Goal: Transaction & Acquisition: Obtain resource

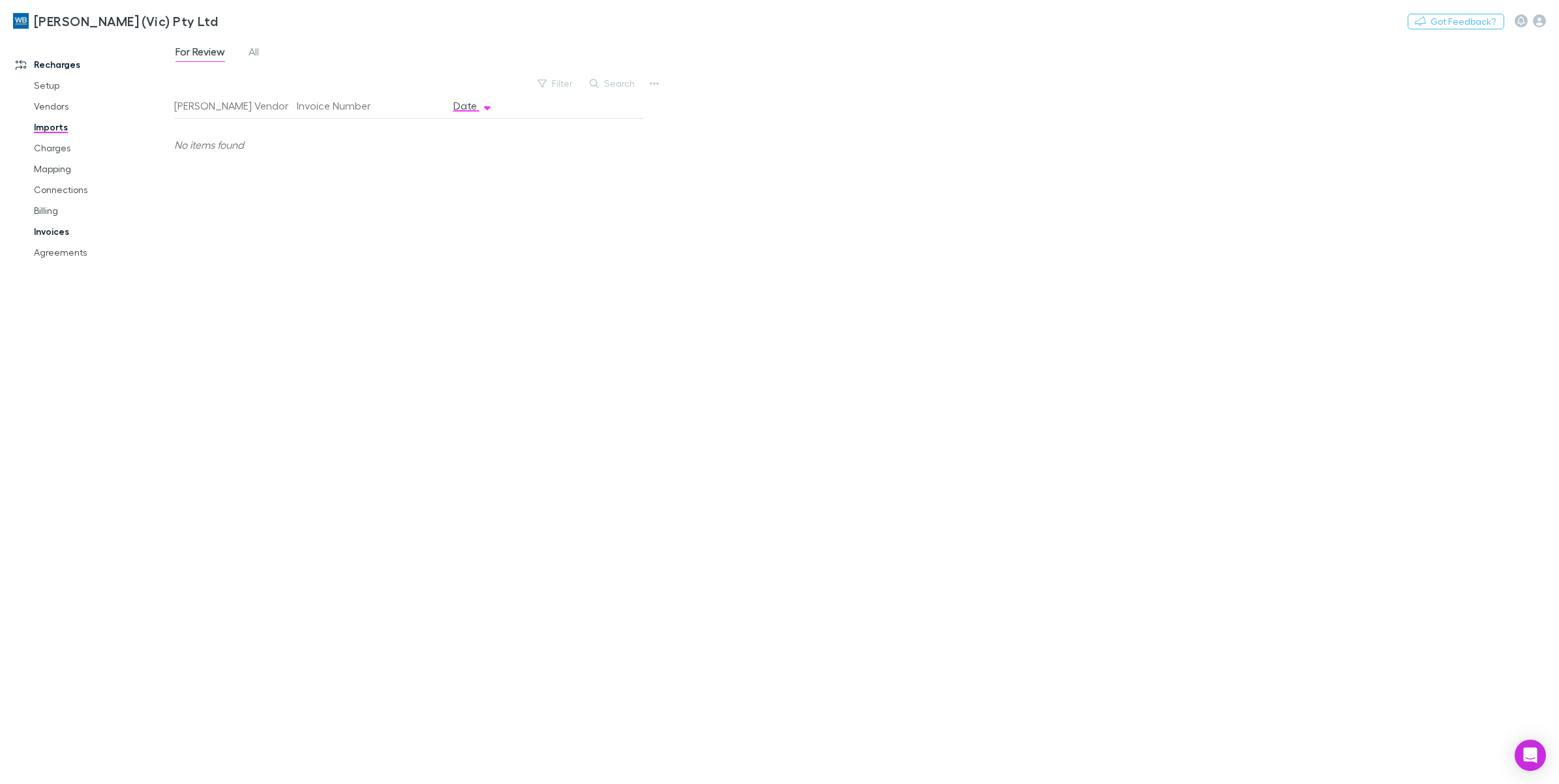
click at [62, 227] on link "Invoices" at bounding box center [102, 232] width 163 height 21
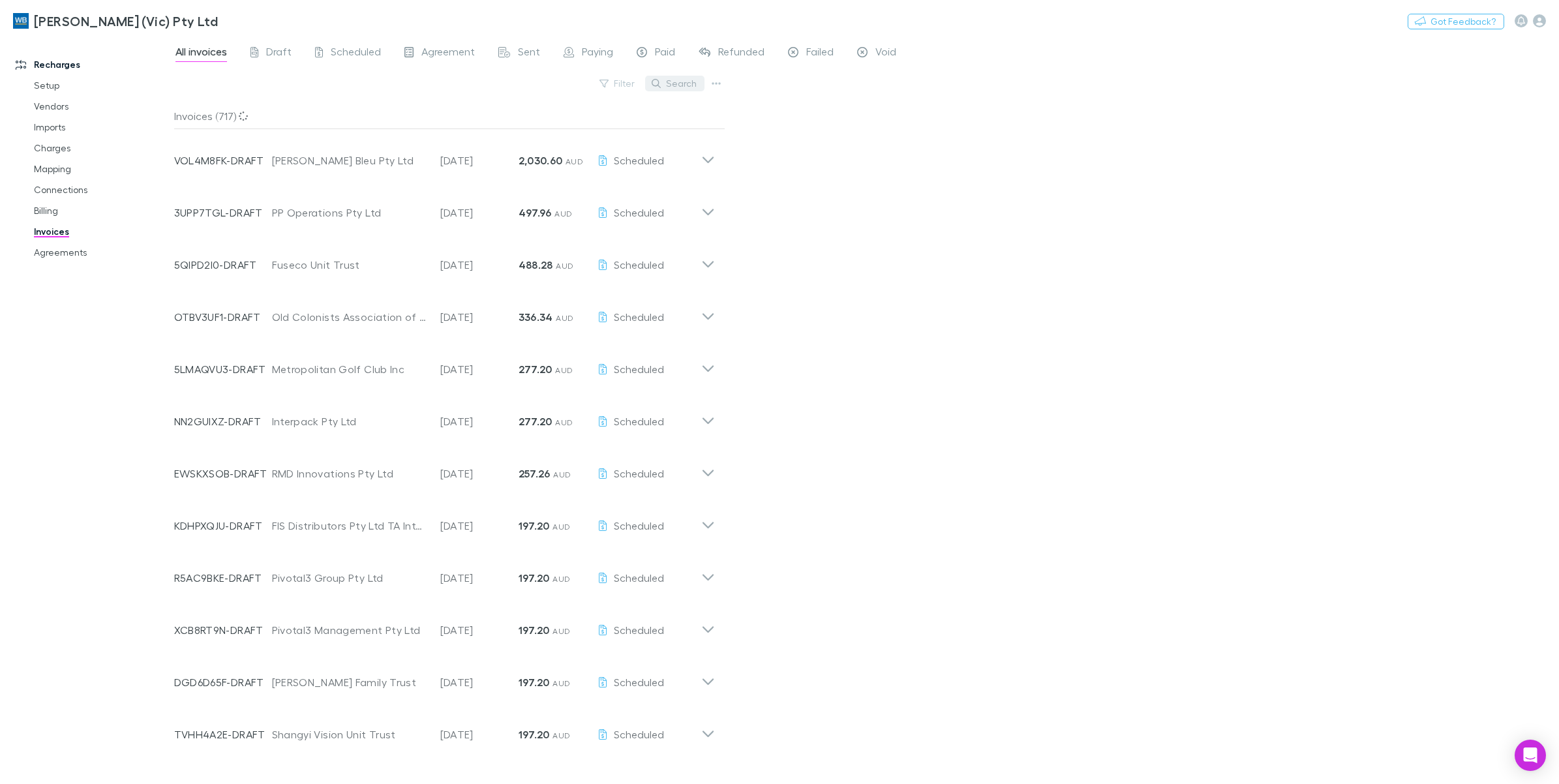
click at [676, 88] on button "Search" at bounding box center [674, 83] width 59 height 16
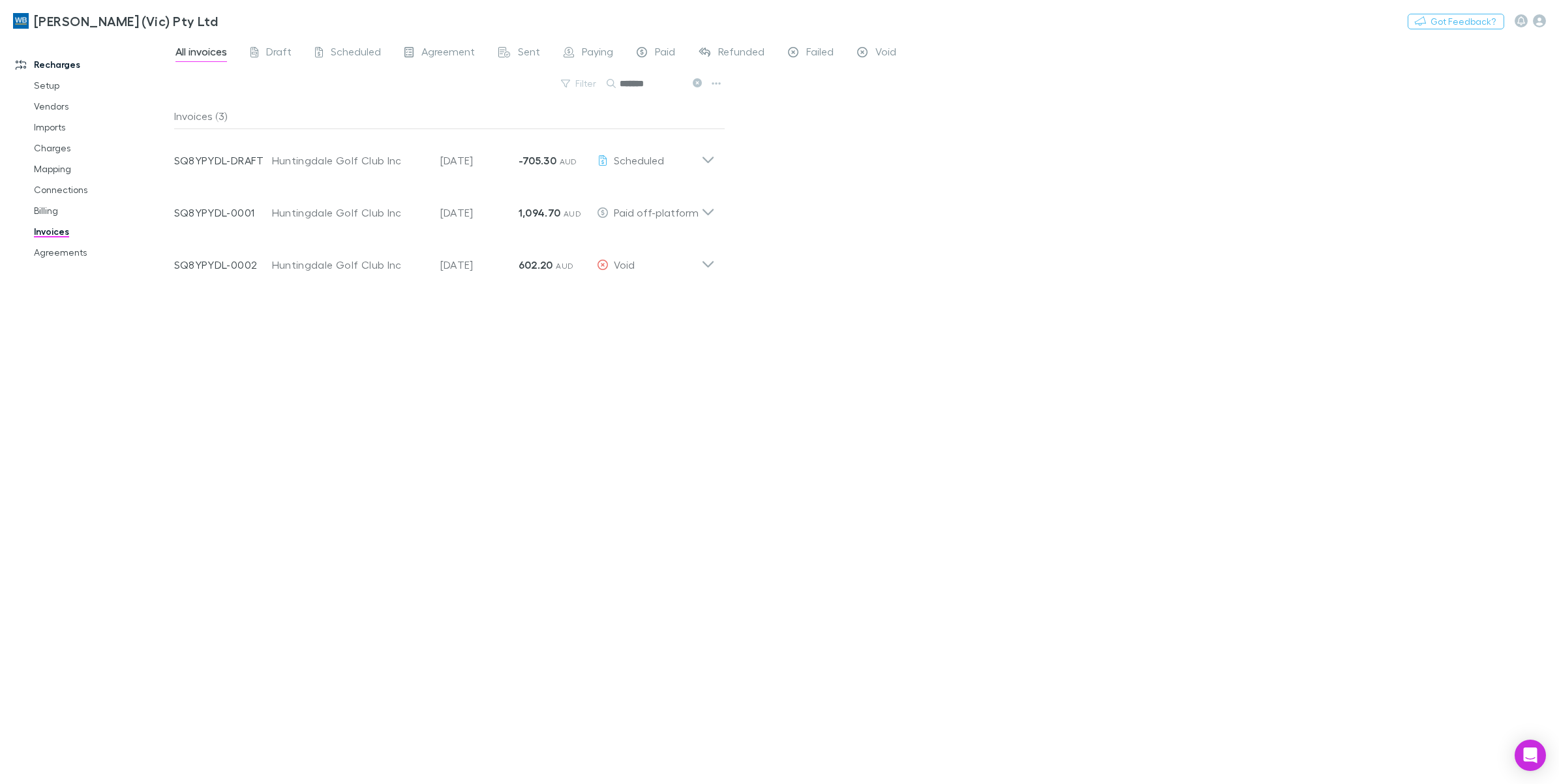
type input "*******"
click at [714, 262] on icon at bounding box center [708, 260] width 14 height 26
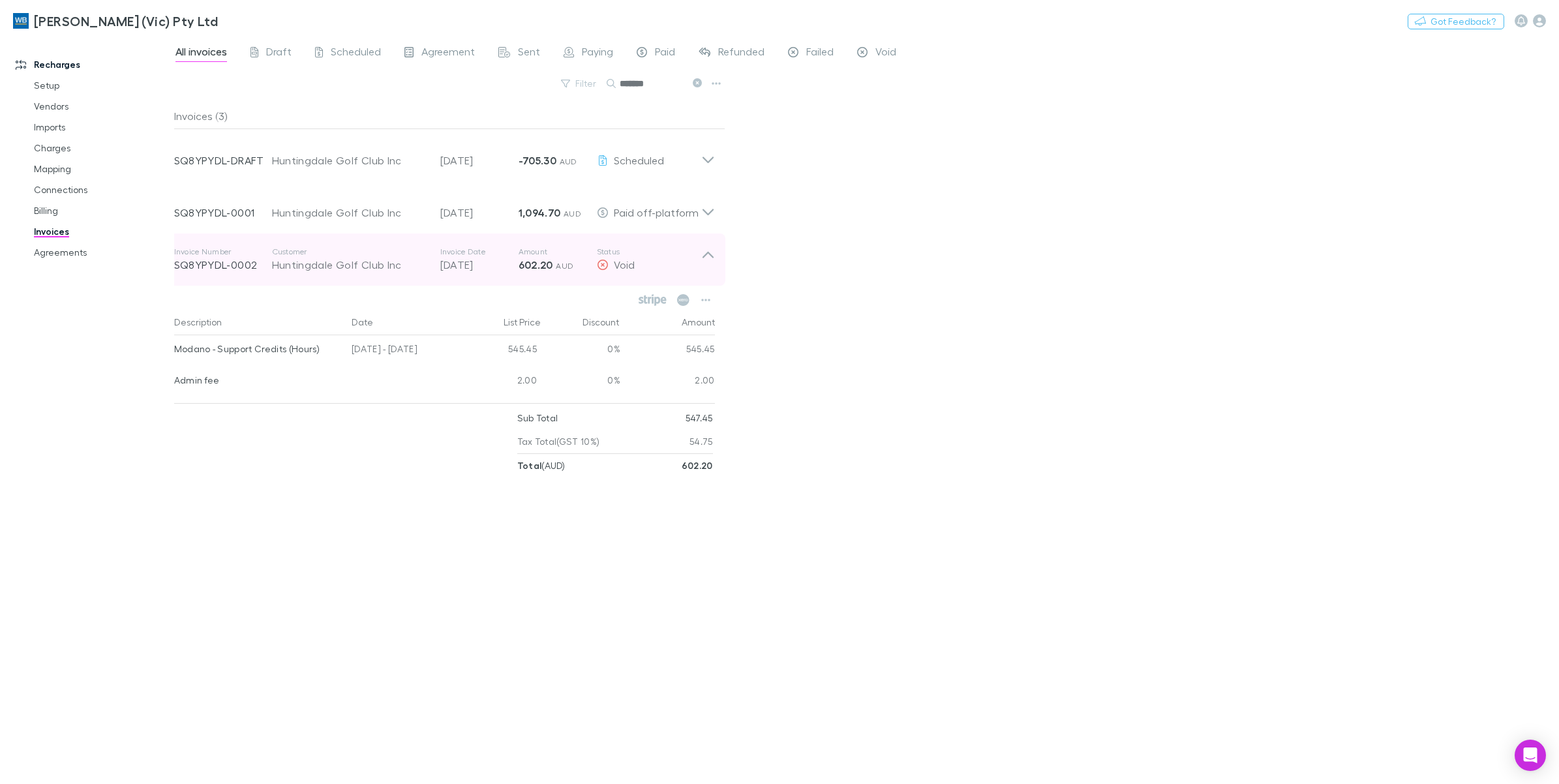
click at [708, 262] on icon at bounding box center [708, 260] width 14 height 26
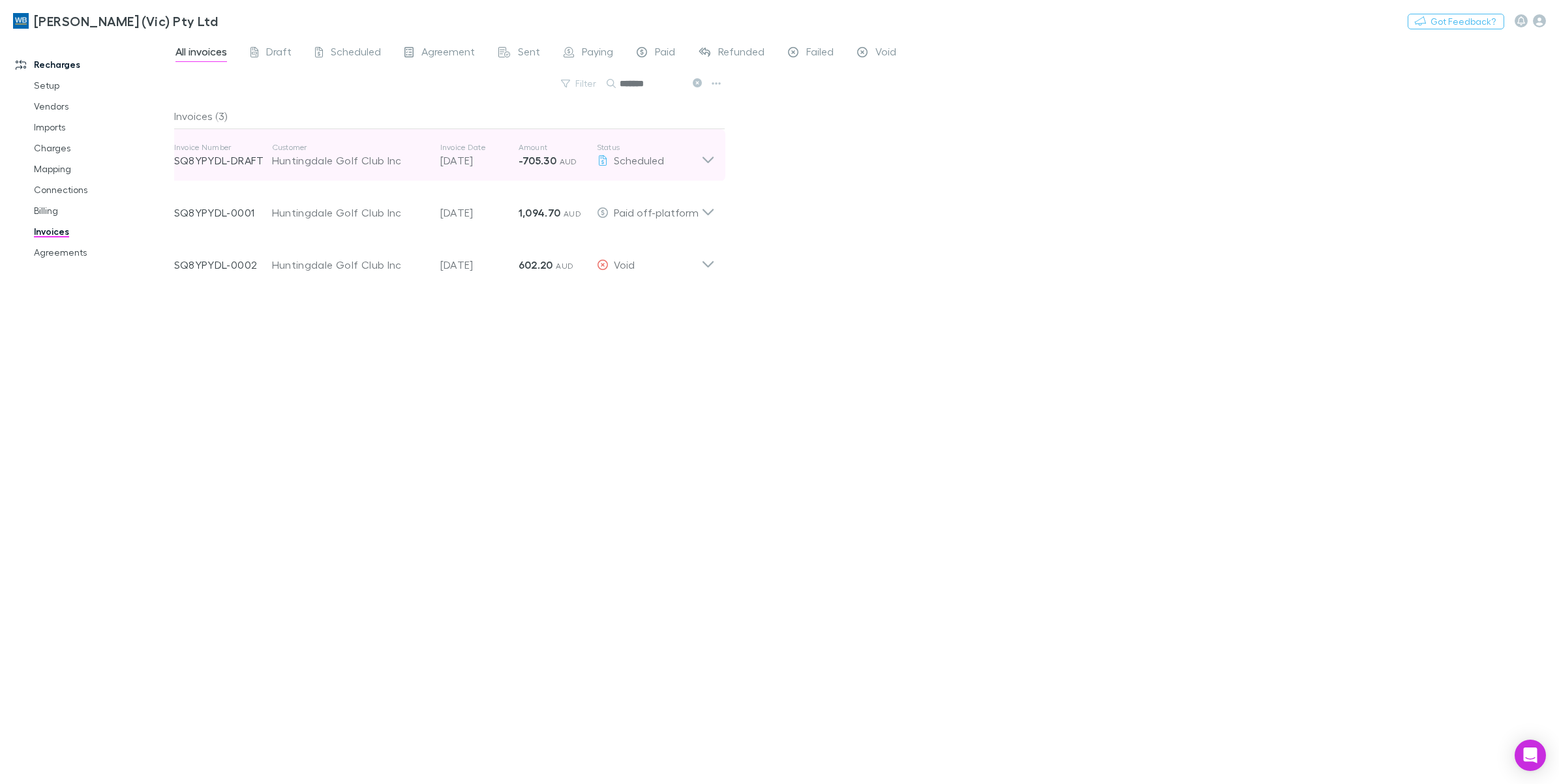
click at [707, 157] on icon at bounding box center [708, 155] width 14 height 26
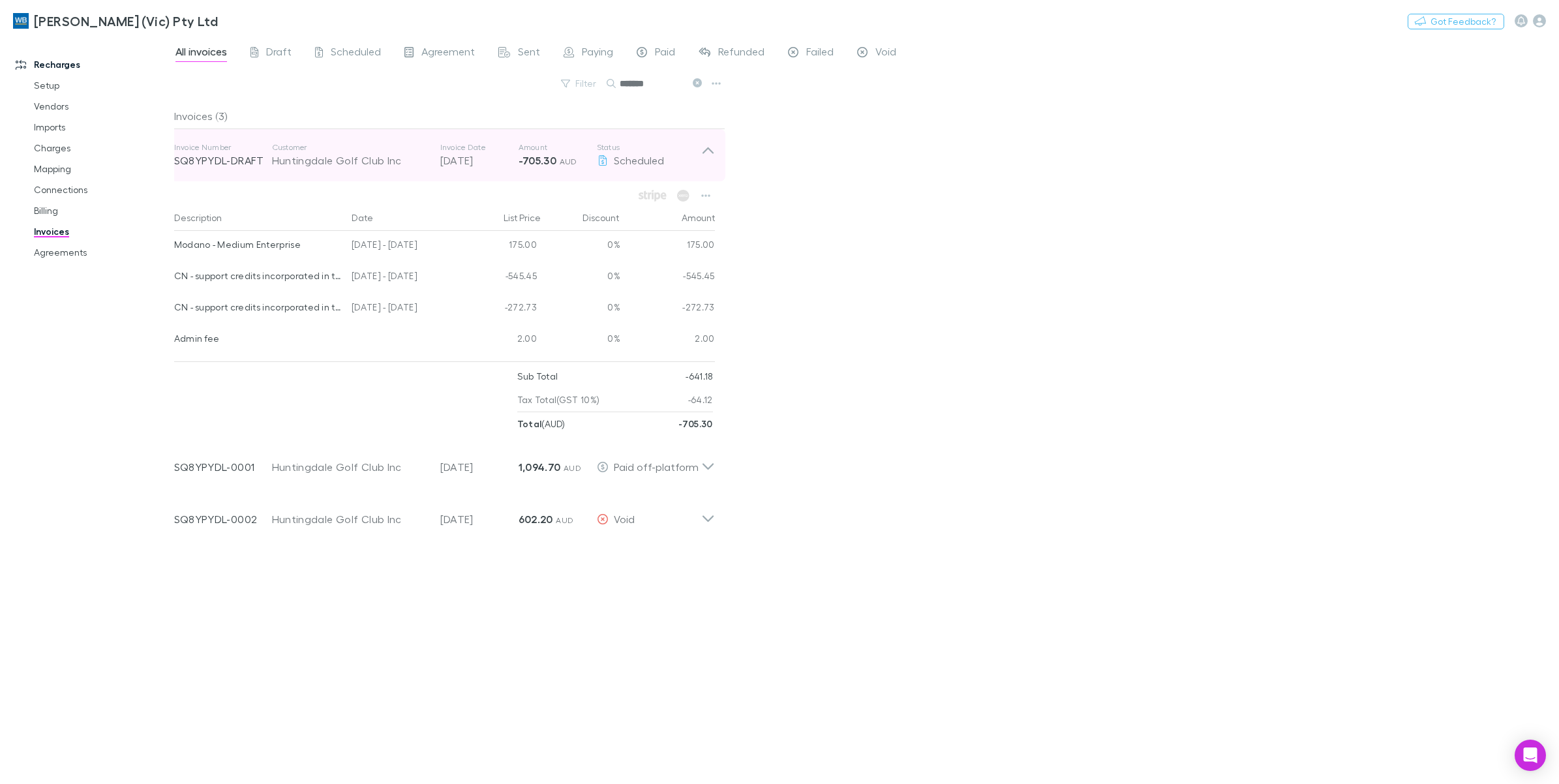
click at [707, 157] on icon at bounding box center [708, 155] width 14 height 26
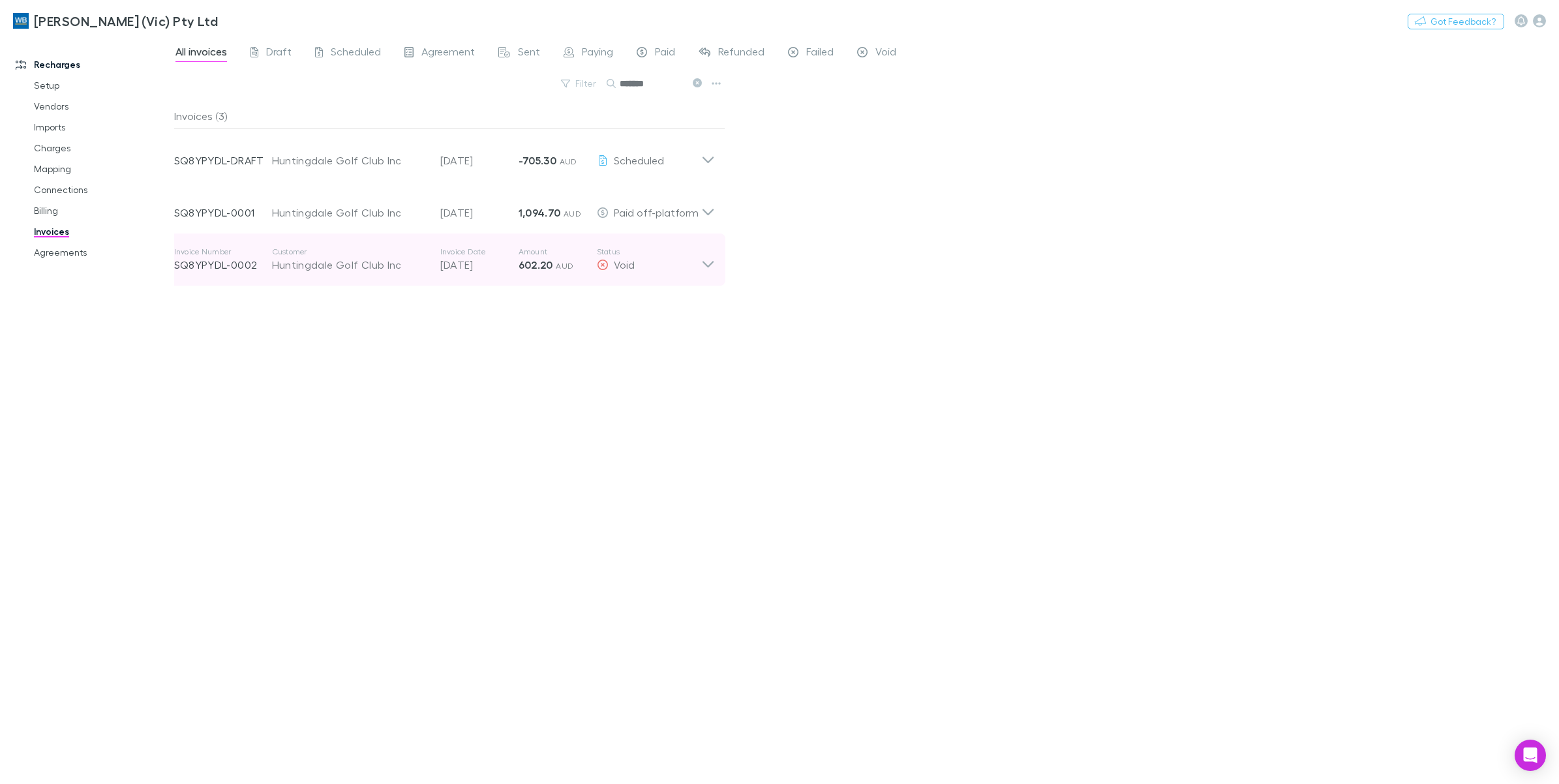
click at [705, 263] on icon at bounding box center [708, 260] width 14 height 26
click at [712, 262] on icon at bounding box center [708, 264] width 11 height 7
click at [712, 262] on icon at bounding box center [708, 260] width 14 height 26
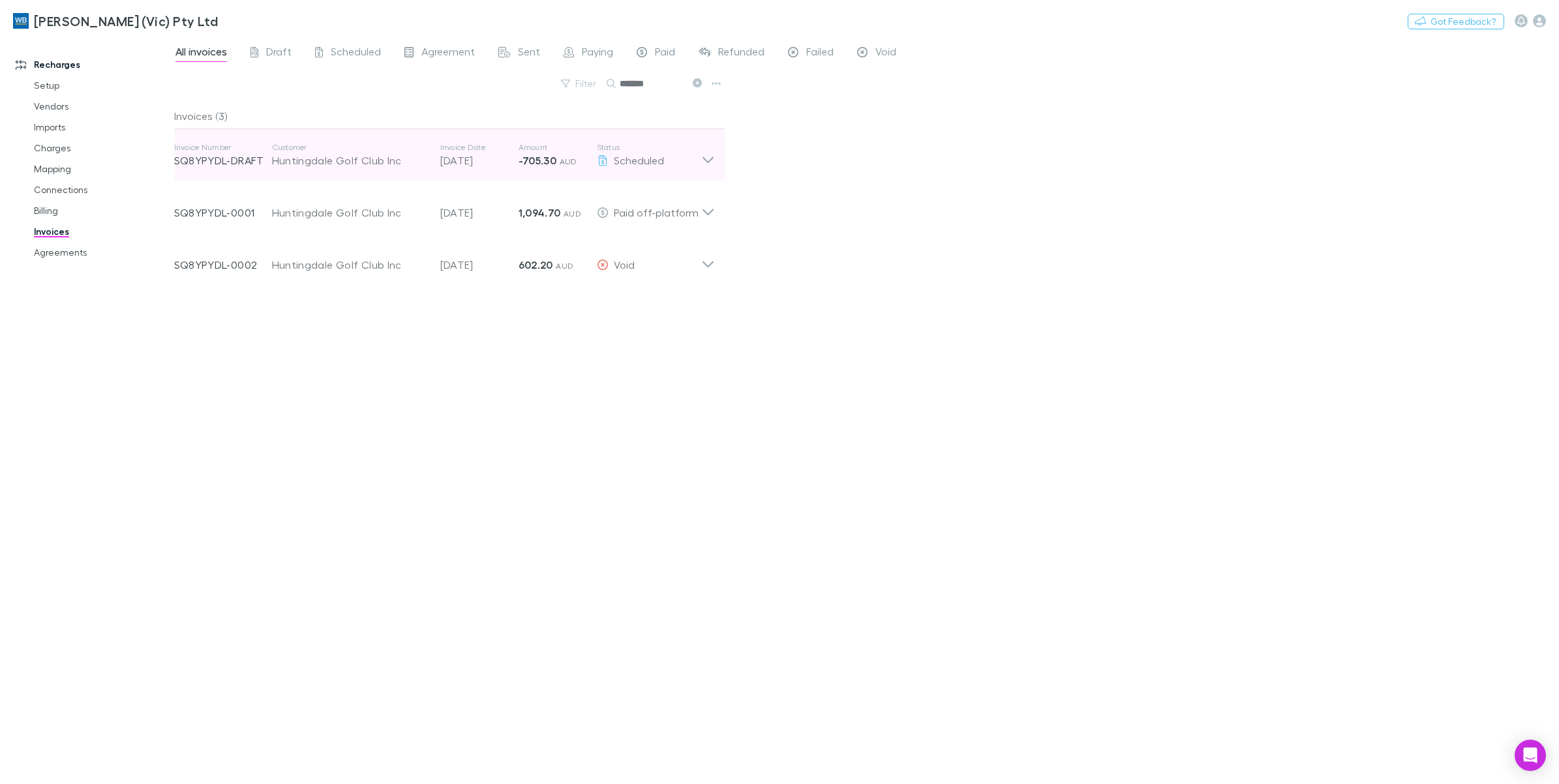
click at [701, 160] on icon at bounding box center [708, 155] width 14 height 26
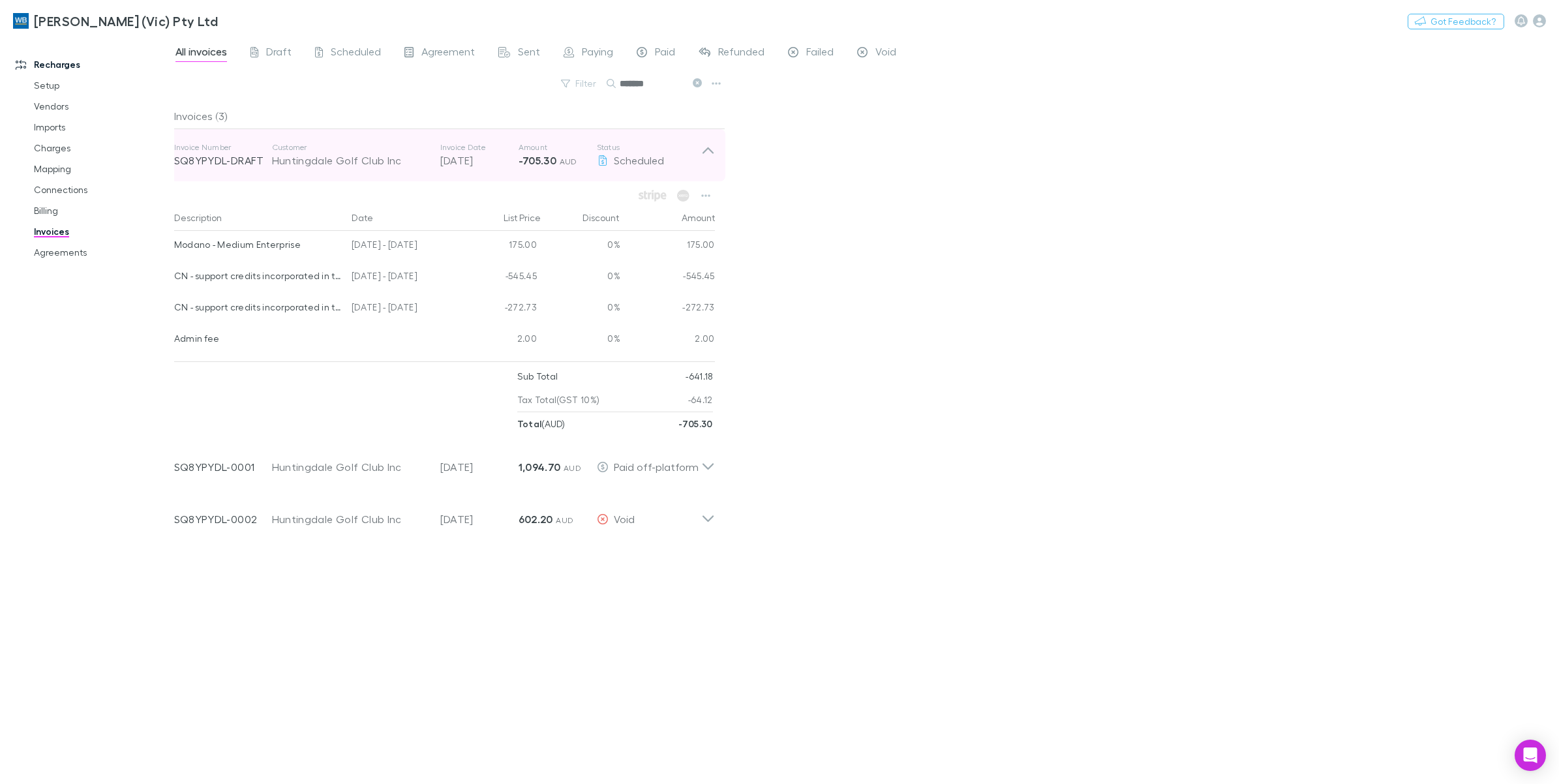
click at [701, 160] on icon at bounding box center [708, 155] width 14 height 26
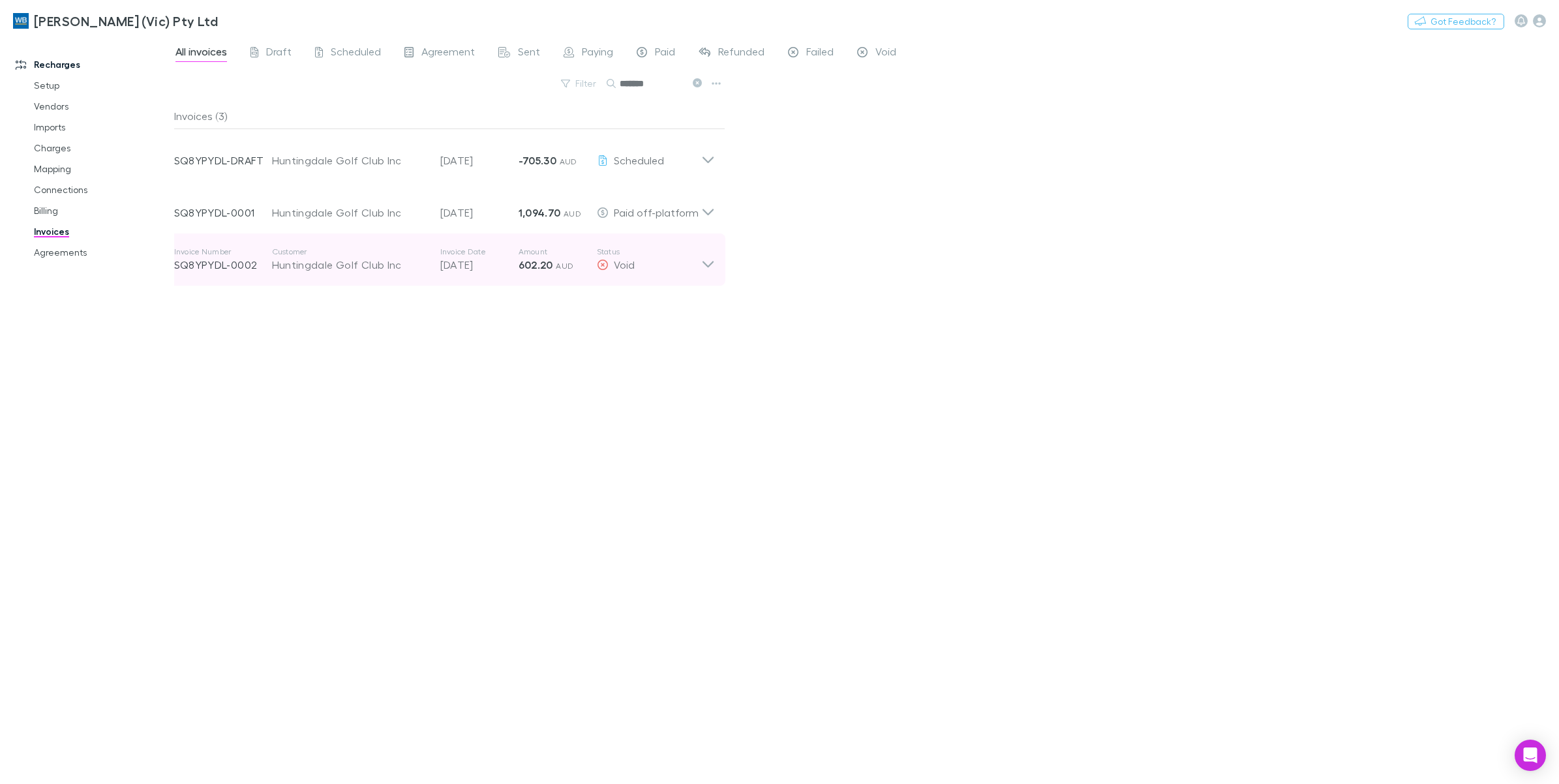
click at [711, 239] on div "Invoice Number SQ8YPYDL-0002 Customer Huntingdale Golf Club Inc Invoice Date [D…" at bounding box center [444, 260] width 562 height 52
click at [715, 252] on div "Invoice Number SQ8YPYDL-0002 Customer Huntingdale Golf Club Inc Invoice Date [D…" at bounding box center [444, 260] width 562 height 52
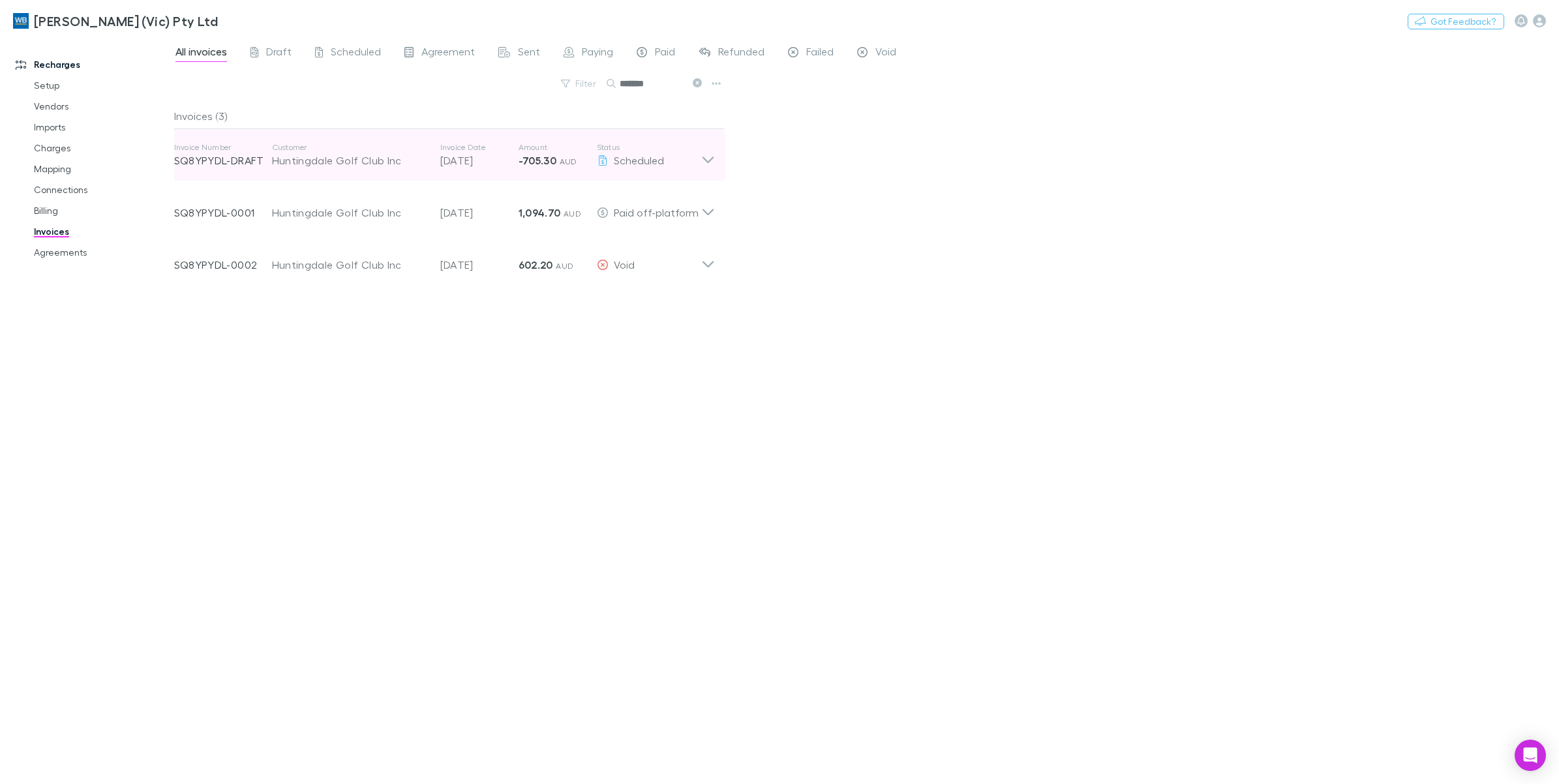
click at [706, 164] on icon at bounding box center [708, 155] width 14 height 26
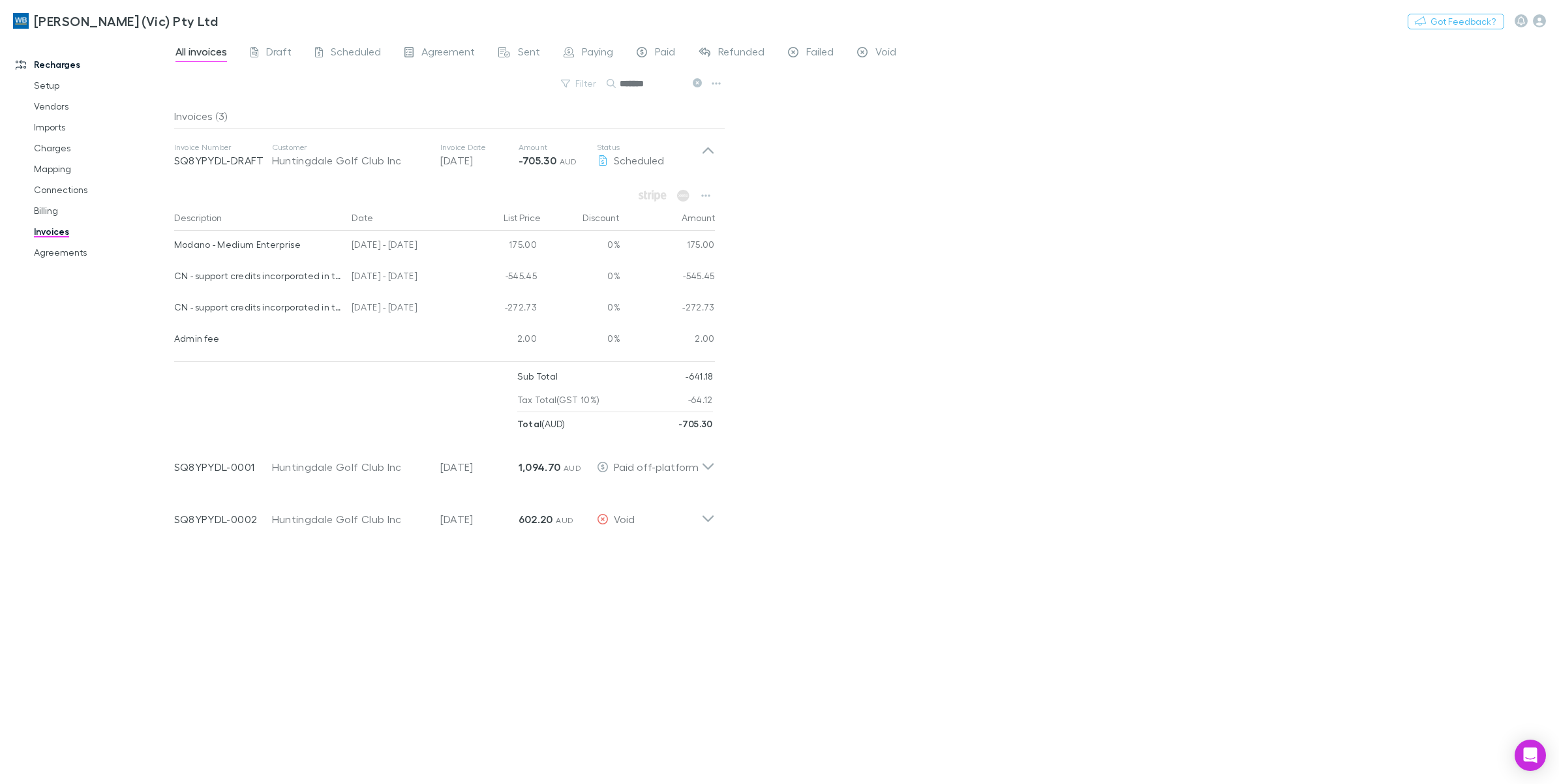
click at [1227, 245] on div "All invoices Draft Scheduled Agreement Sent Paying Paid Refunded Failed Void Fi…" at bounding box center [865, 410] width 1384 height 748
click at [702, 199] on icon "button" at bounding box center [706, 195] width 9 height 10
click at [608, 350] on p "View agreement" at bounding box center [625, 356] width 159 height 16
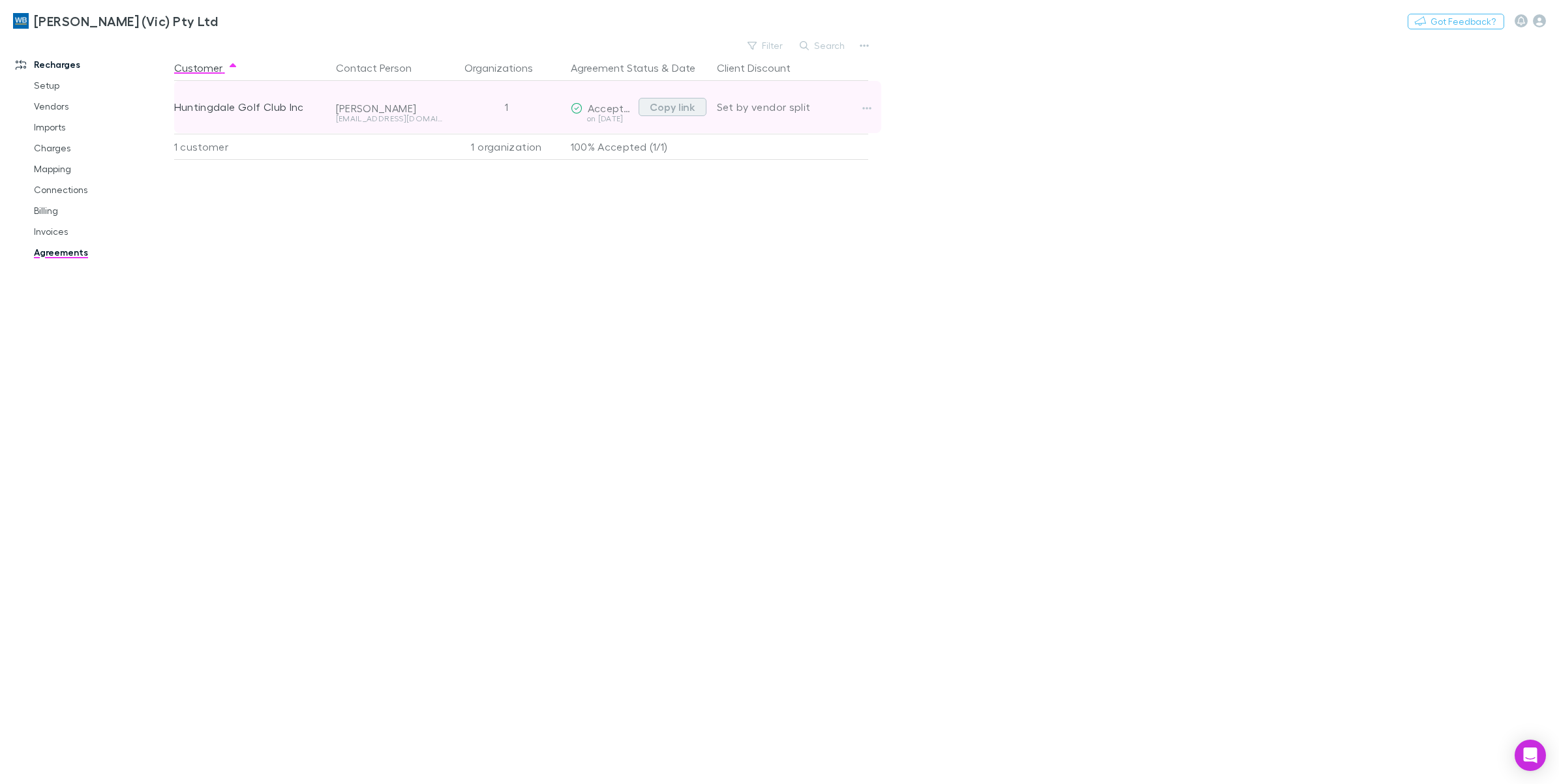
click at [679, 111] on button "Copy link" at bounding box center [672, 107] width 68 height 19
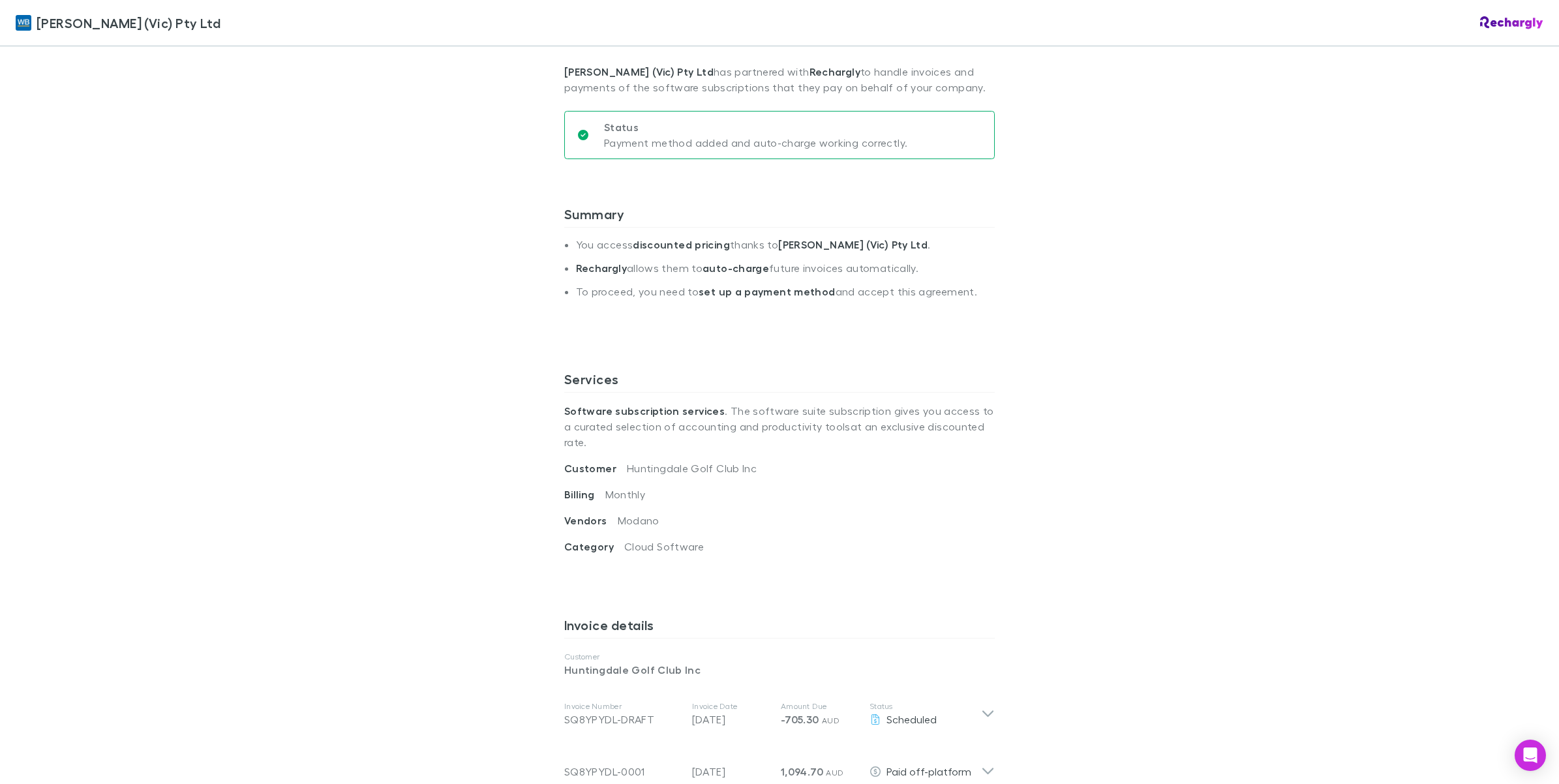
scroll to position [70, 0]
